Goal: Navigation & Orientation: Find specific page/section

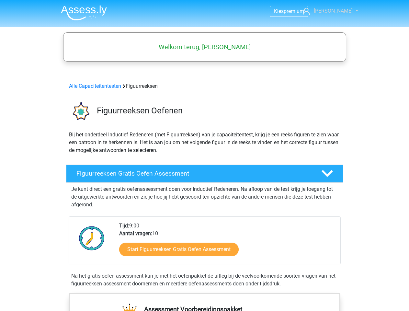
click at [339, 11] on span "[PERSON_NAME]" at bounding box center [333, 11] width 39 height 6
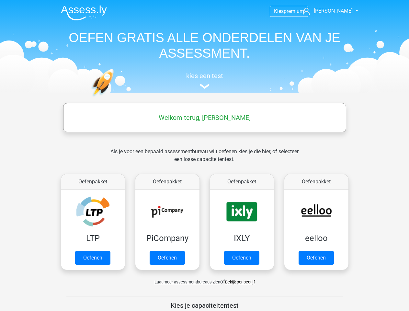
click at [339, 11] on span "[PERSON_NAME]" at bounding box center [333, 11] width 39 height 6
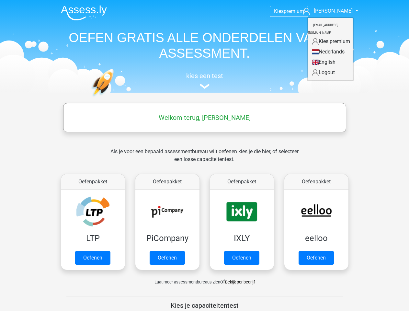
click at [186, 282] on span "Laat meer assessmentbureaus zien" at bounding box center [188, 282] width 66 height 5
